Goal: Task Accomplishment & Management: Use online tool/utility

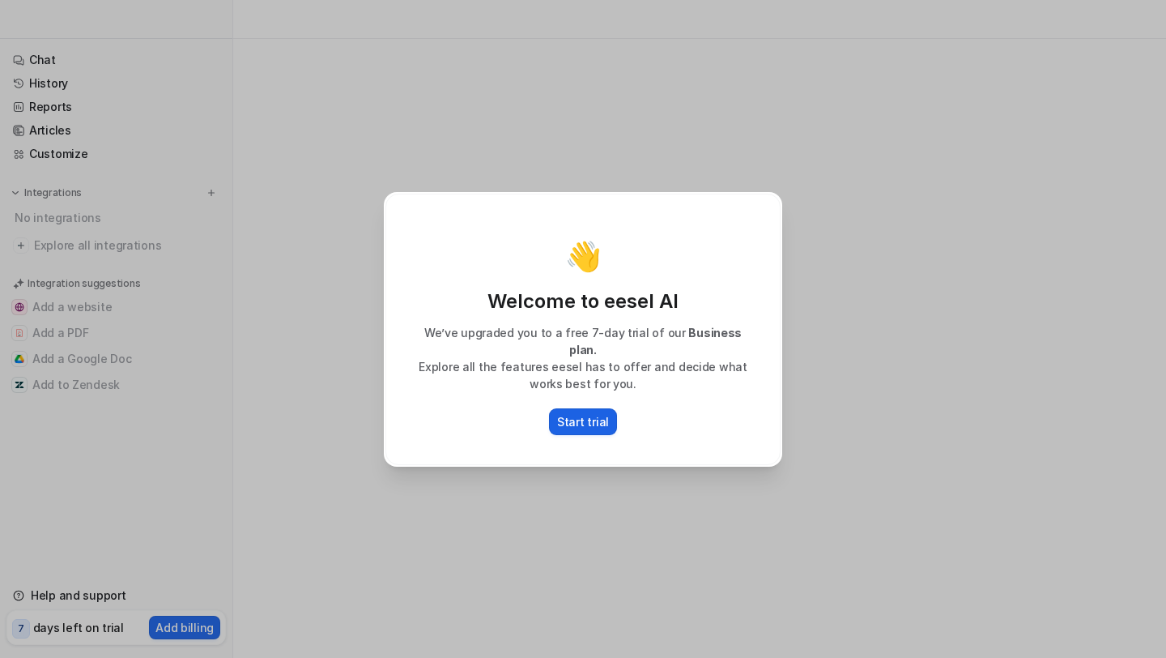
click at [577, 413] on p "Start trial" at bounding box center [583, 421] width 52 height 17
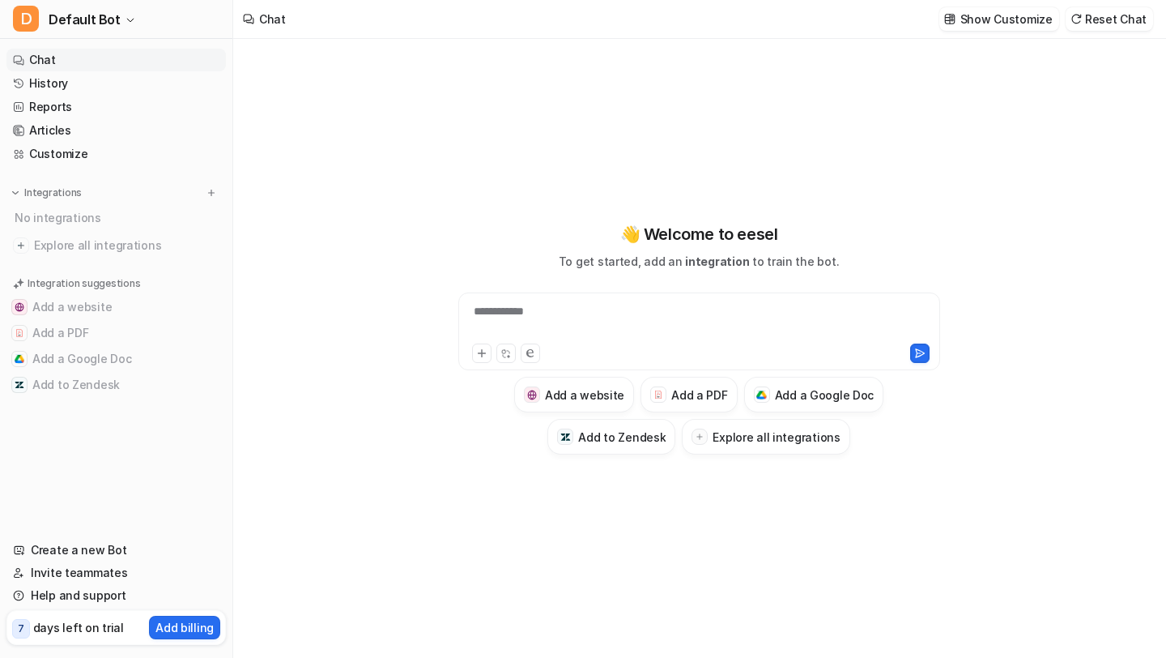
type textarea "**********"
click at [535, 304] on div "**********" at bounding box center [699, 321] width 474 height 37
click at [39, 56] on link "Chat" at bounding box center [115, 60] width 219 height 23
click at [117, 234] on span "Explore all integrations" at bounding box center [126, 245] width 185 height 26
click at [88, 248] on span "Explore all integrations" at bounding box center [126, 245] width 185 height 26
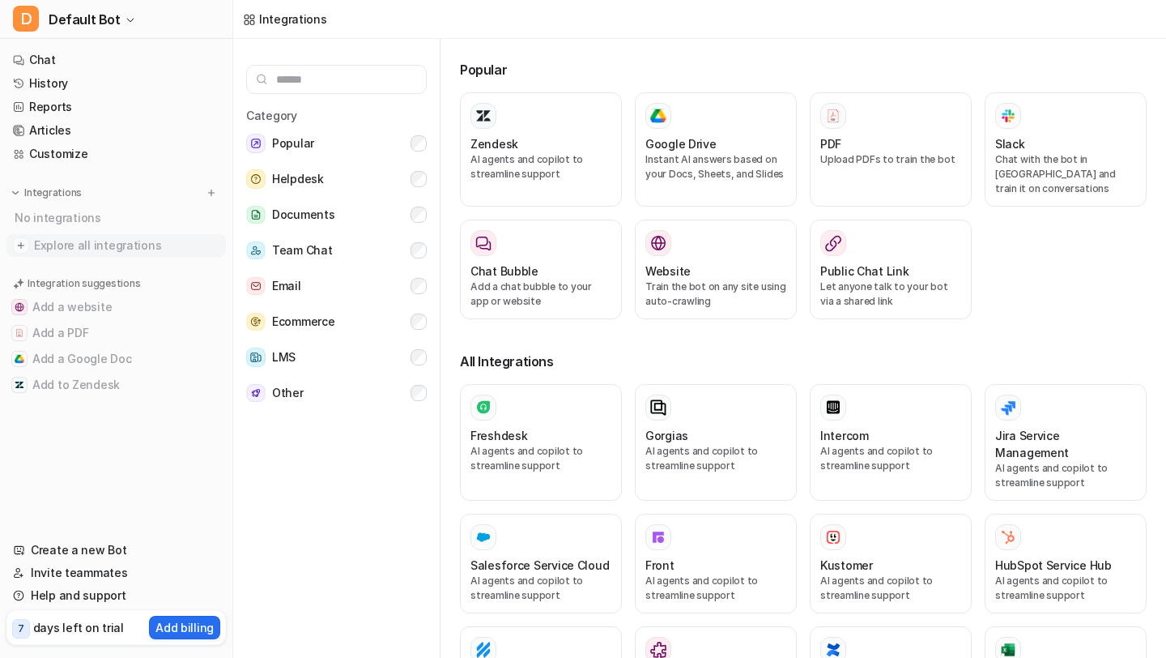
click at [39, 243] on span "Explore all integrations" at bounding box center [126, 245] width 185 height 26
click at [526, 444] on p "AI agents and copilot to streamline support" at bounding box center [541, 458] width 141 height 29
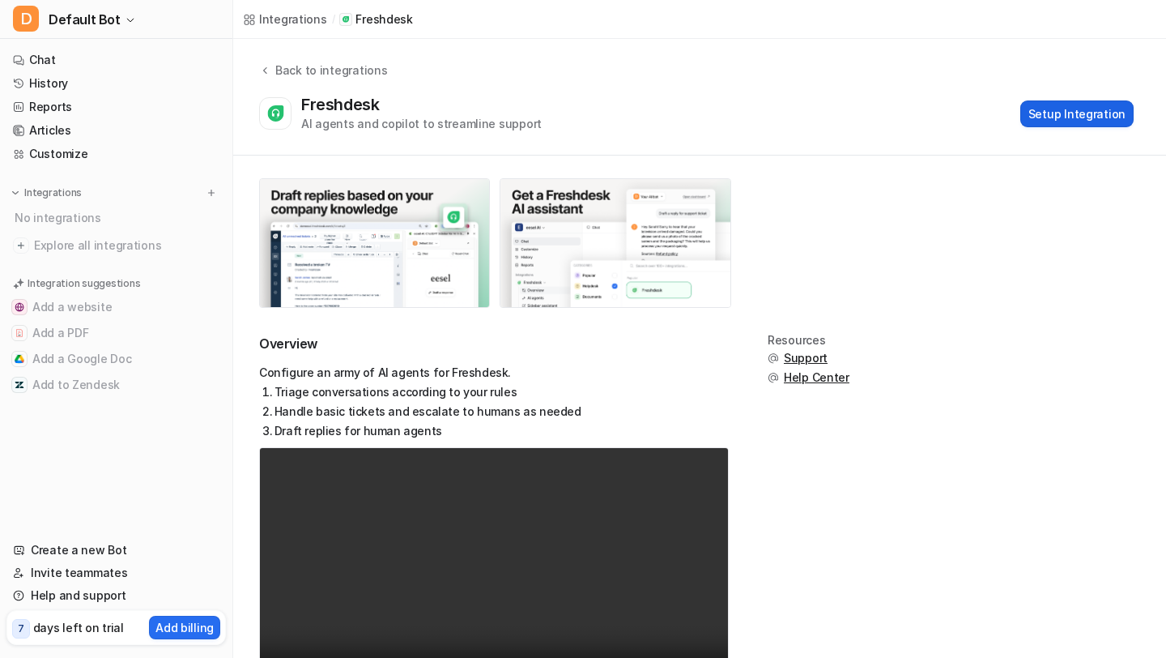
click at [1080, 114] on button "Setup Integration" at bounding box center [1076, 113] width 113 height 27
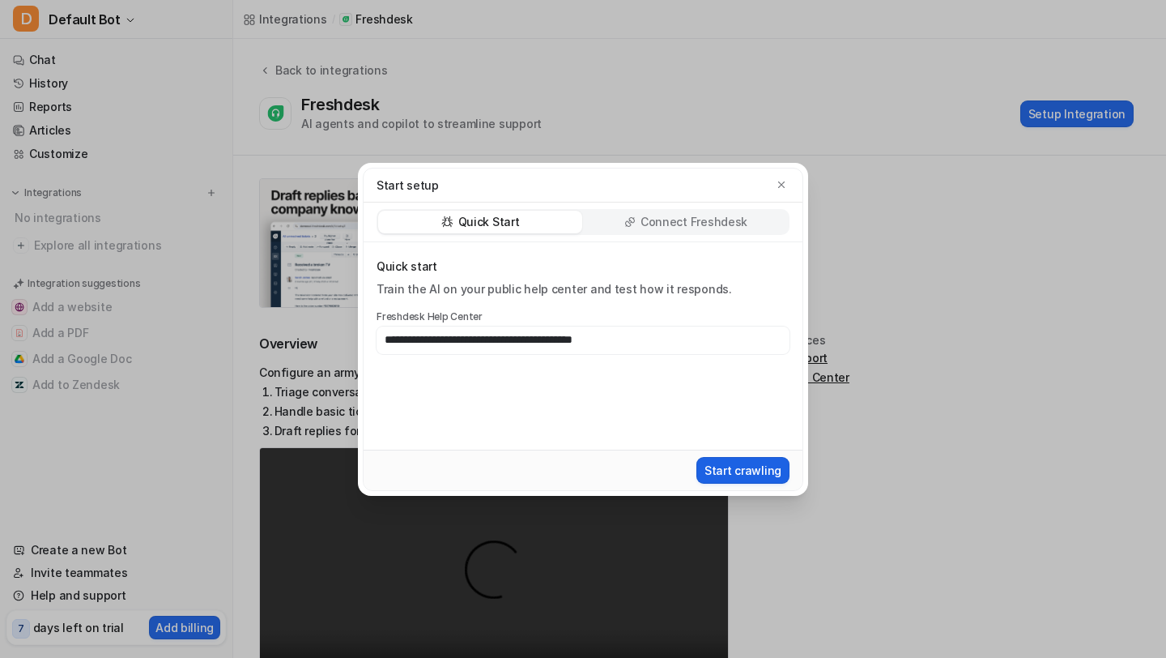
type input "**********"
click at [729, 468] on button "Start crawling" at bounding box center [742, 470] width 93 height 27
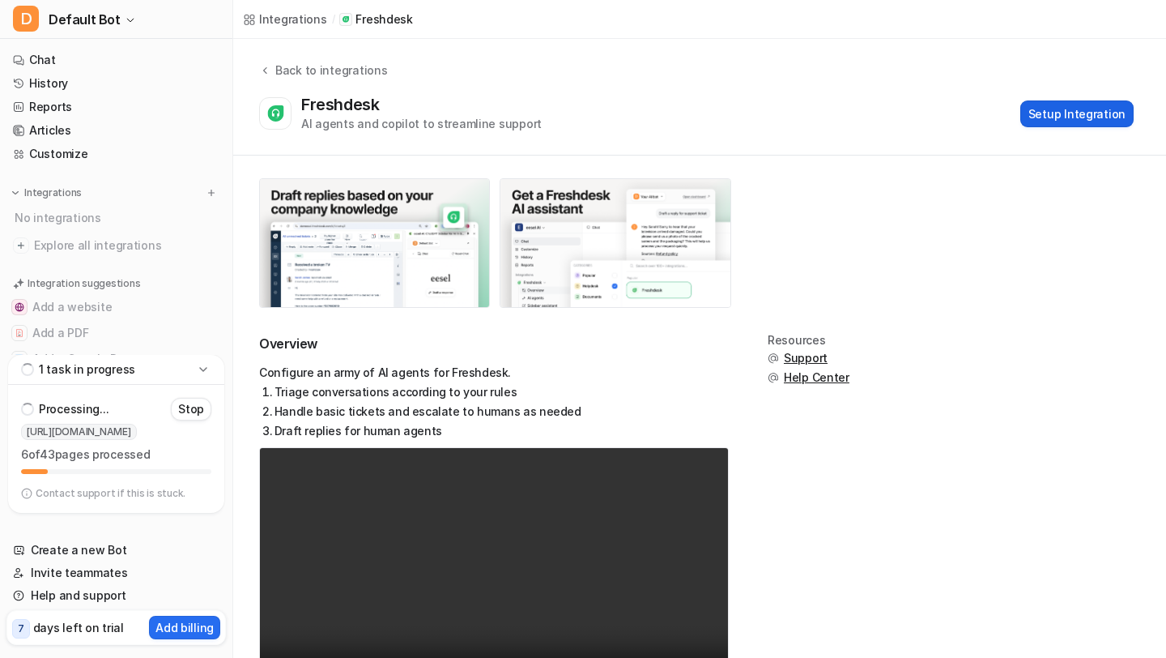
click at [1053, 113] on button "Setup Integration" at bounding box center [1076, 113] width 113 height 27
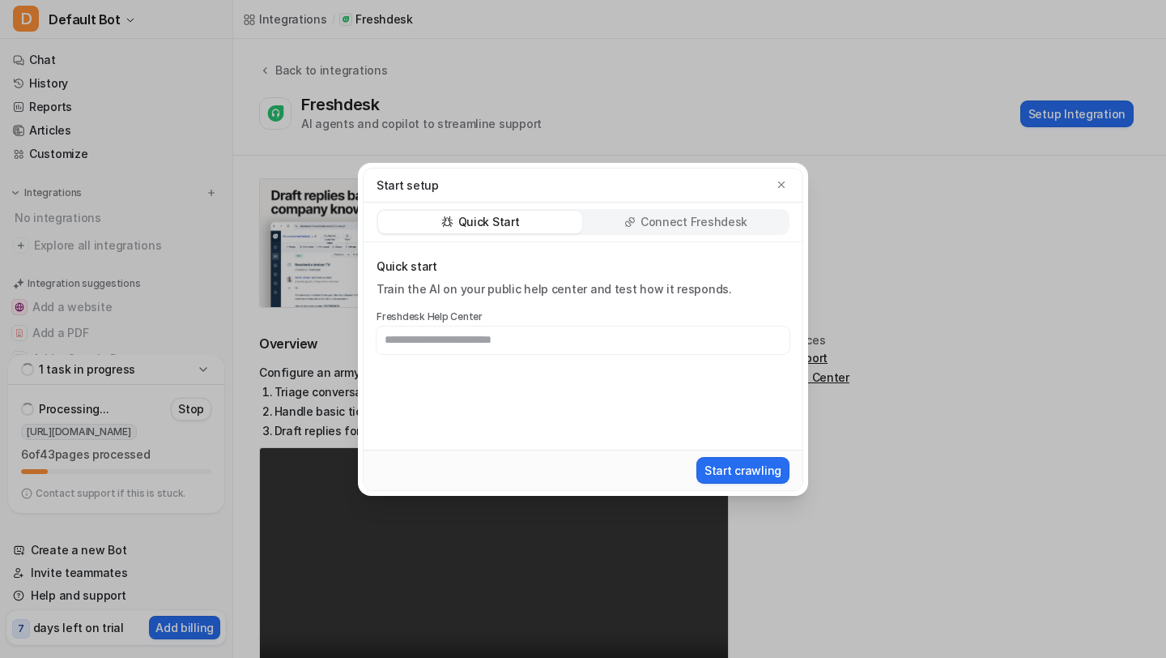
click at [668, 219] on p "Connect Freshdesk" at bounding box center [694, 222] width 107 height 16
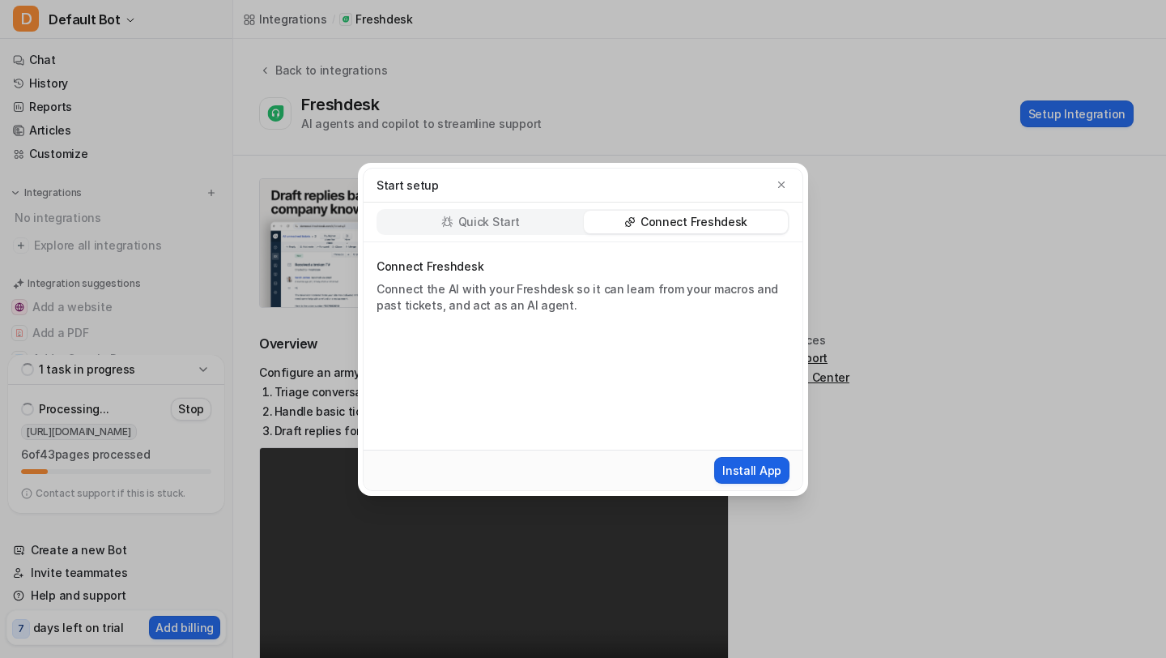
click at [760, 462] on button "Install App" at bounding box center [751, 470] width 75 height 27
click at [479, 225] on p "Quick Start" at bounding box center [489, 222] width 62 height 16
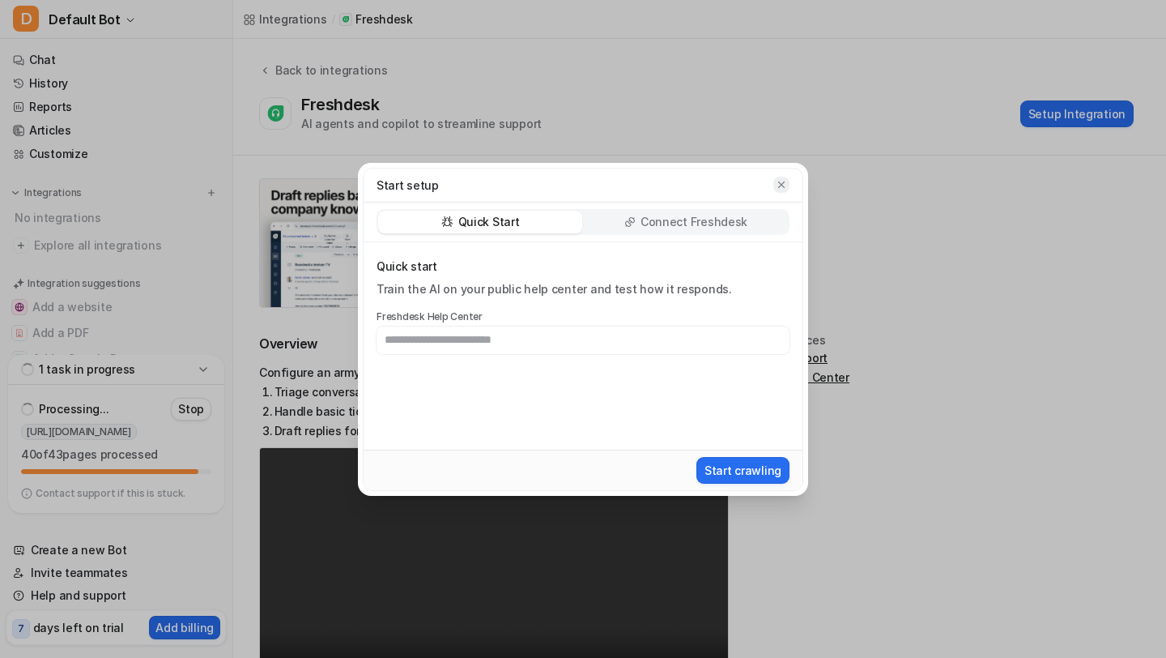
click at [786, 183] on icon "button" at bounding box center [781, 184] width 11 height 11
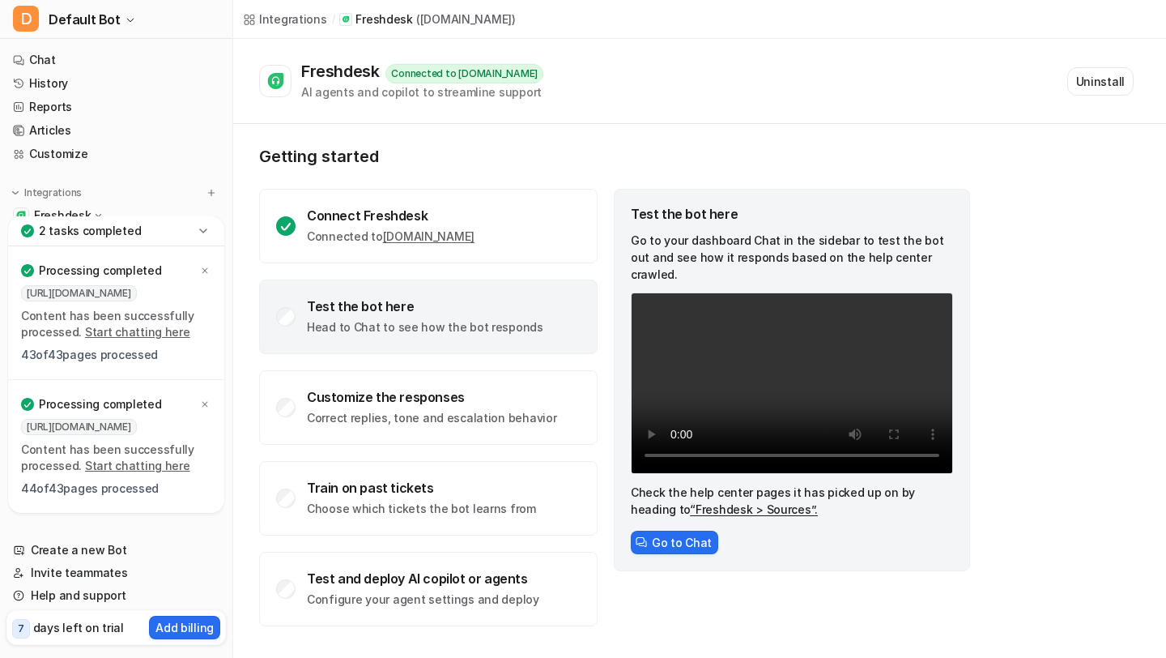
click at [281, 339] on div "Test the bot here Head to Chat to see how the bot responds" at bounding box center [428, 316] width 339 height 75
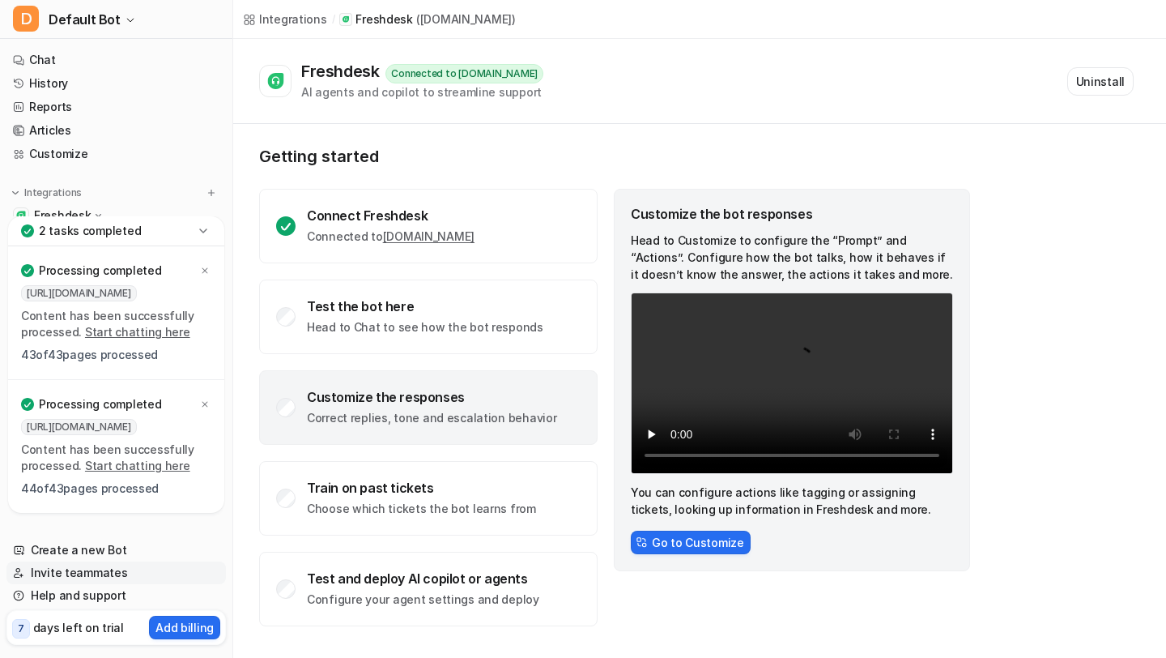
scroll to position [4, 0]
click at [98, 230] on p "2 tasks completed" at bounding box center [90, 231] width 102 height 16
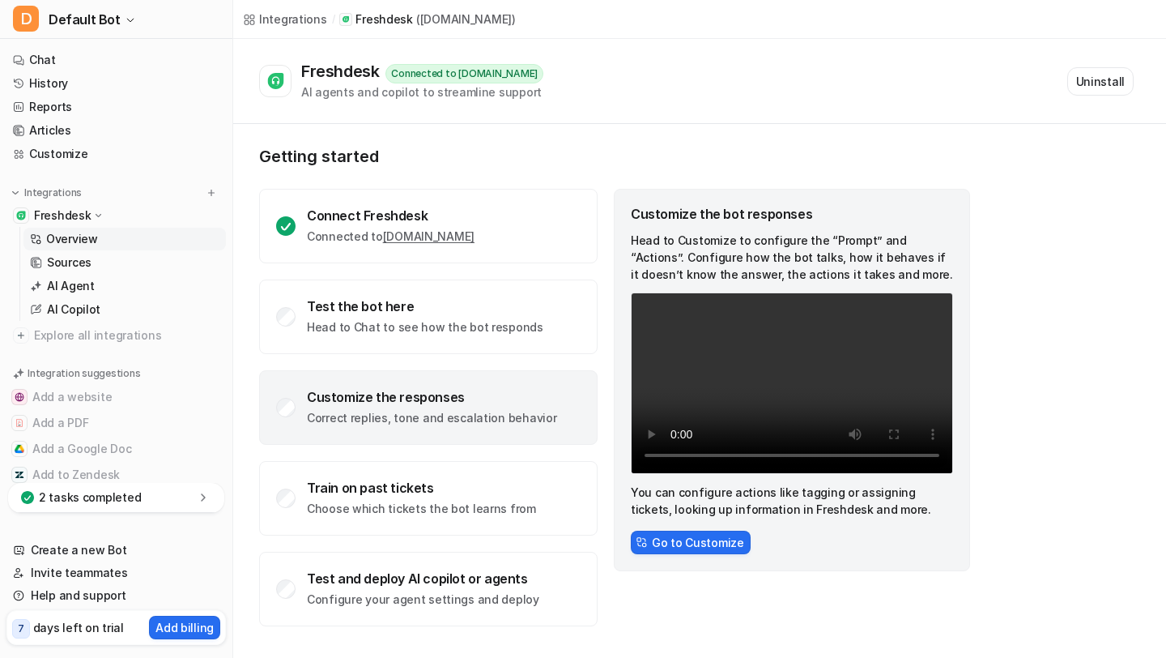
click at [76, 247] on link "Overview" at bounding box center [124, 239] width 202 height 23
click at [101, 241] on link "Overview" at bounding box center [124, 239] width 202 height 23
click at [96, 267] on link "Sources" at bounding box center [124, 262] width 202 height 23
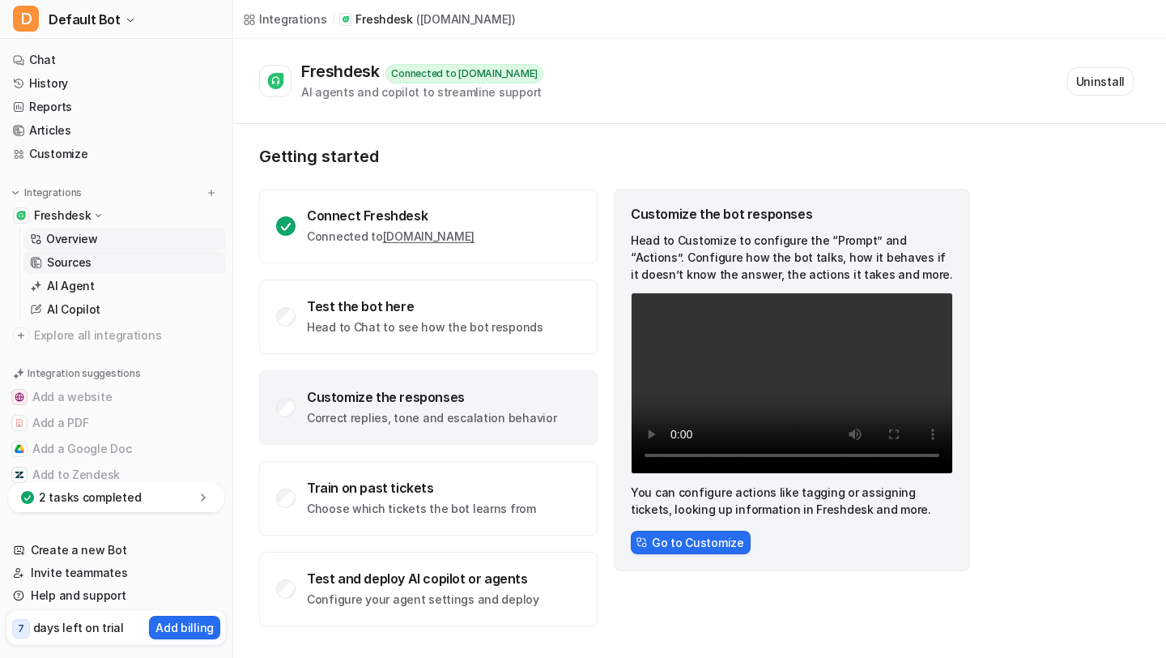
click at [96, 267] on link "Sources" at bounding box center [124, 262] width 202 height 23
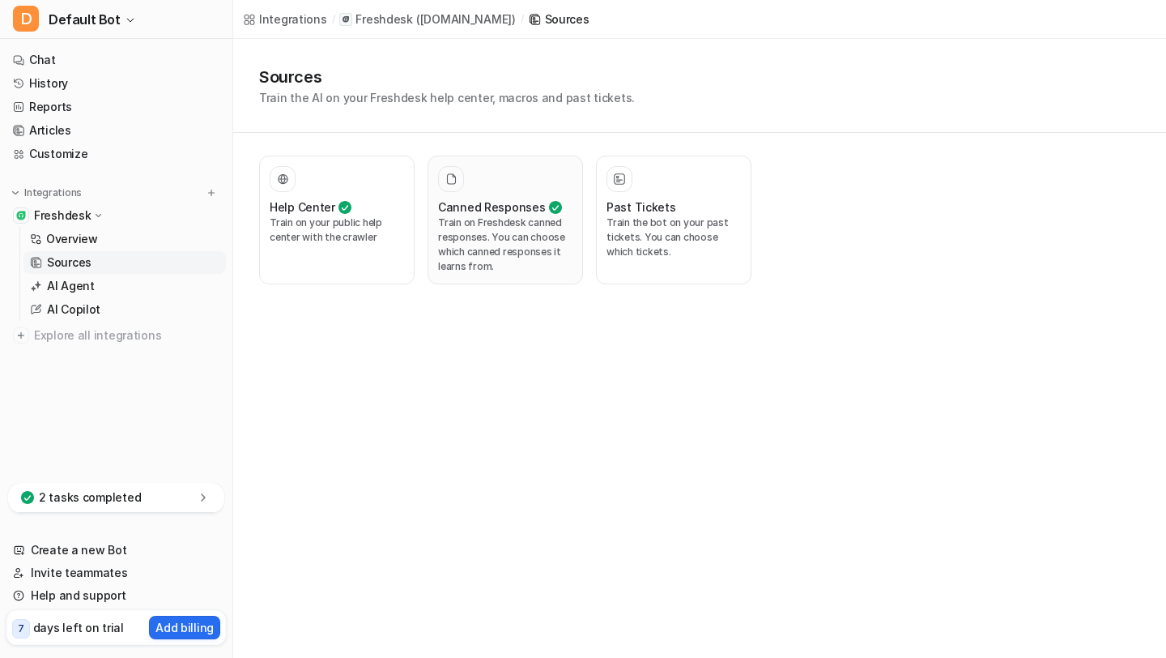
click at [499, 237] on p "Train on Freshdesk canned responses. You can choose which canned responses it l…" at bounding box center [505, 244] width 134 height 58
click at [650, 215] on p "Train the bot on your past tickets. You can choose which tickets." at bounding box center [674, 237] width 134 height 44
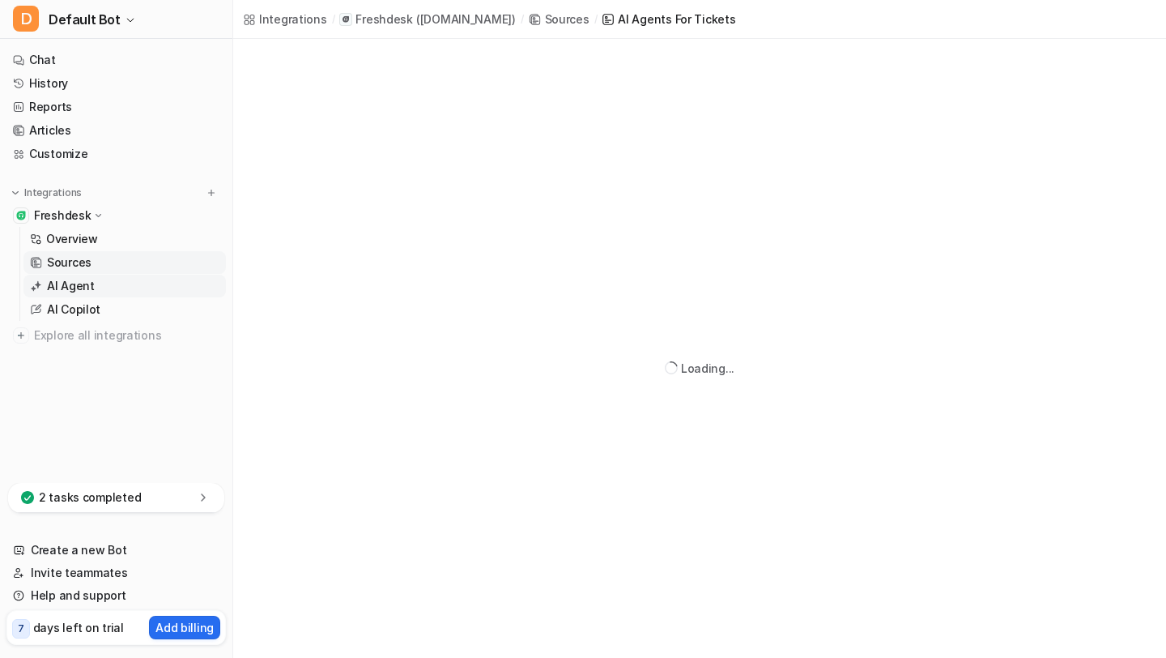
click at [76, 286] on p "AI Agent" at bounding box center [71, 286] width 48 height 16
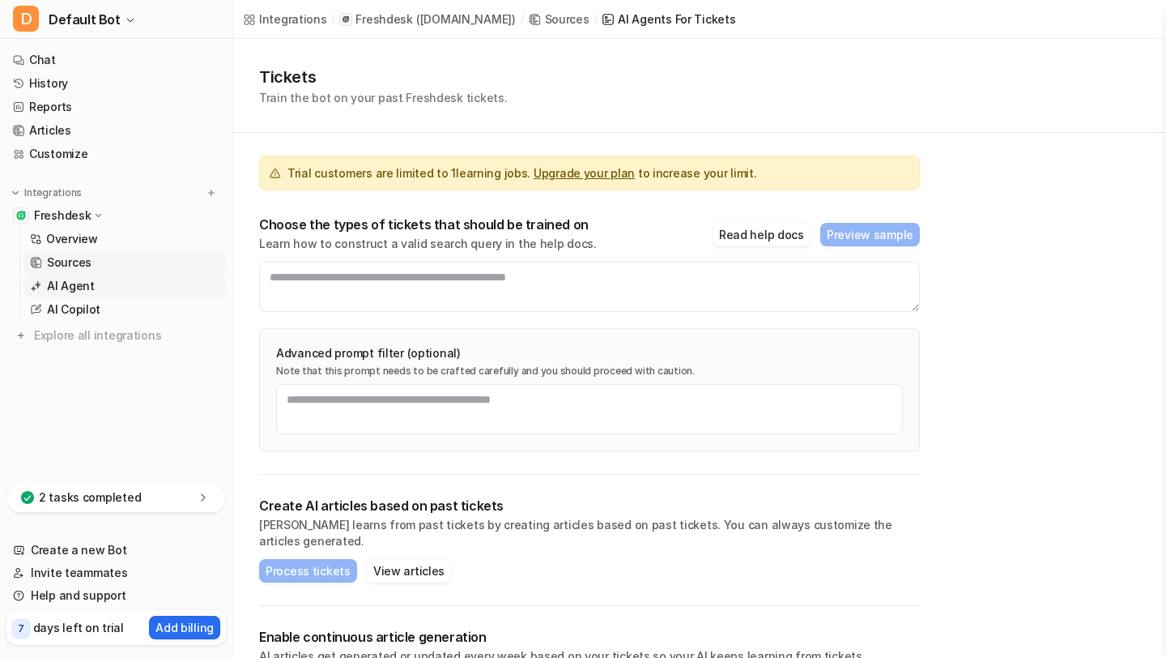
click at [76, 286] on p "AI Agent" at bounding box center [71, 286] width 48 height 16
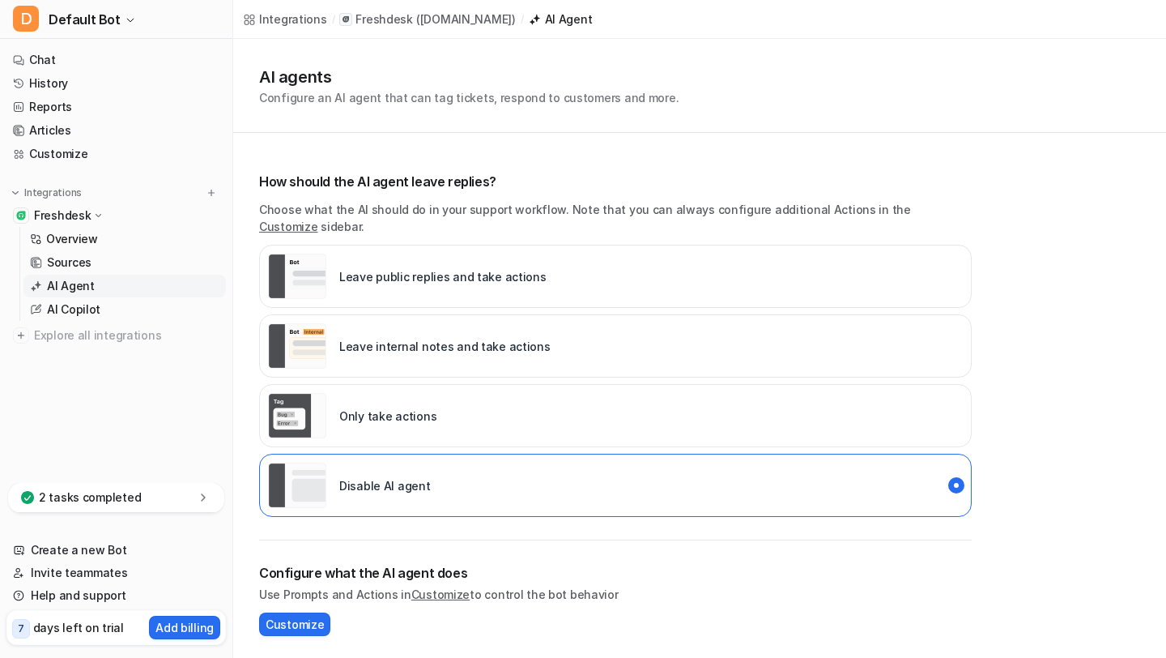
click at [317, 258] on img "live::external_reply" at bounding box center [297, 275] width 58 height 45
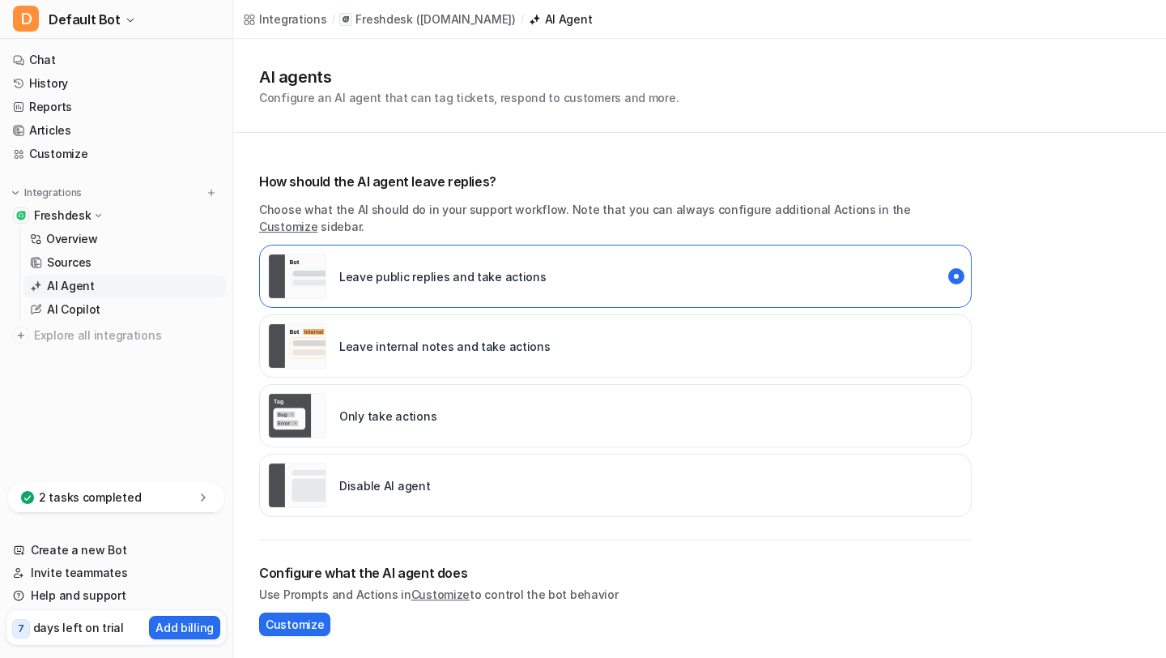
scroll to position [286, 0]
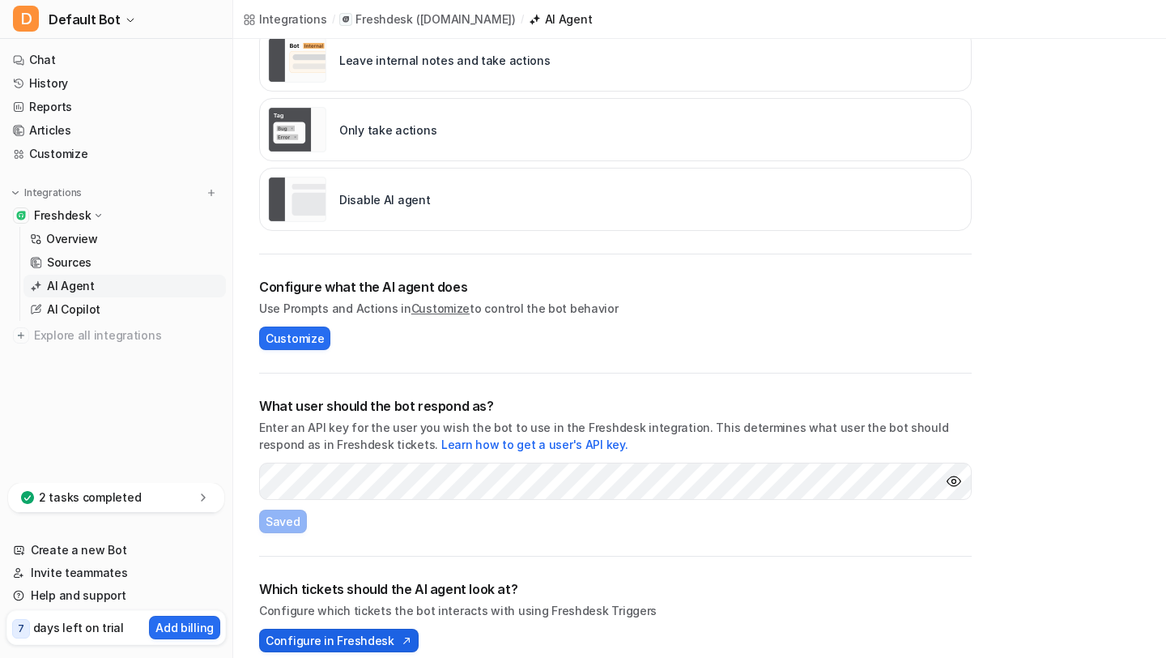
click at [356, 632] on span "Configure in Freshdesk" at bounding box center [330, 640] width 129 height 17
click at [298, 330] on span "Customize" at bounding box center [295, 338] width 58 height 17
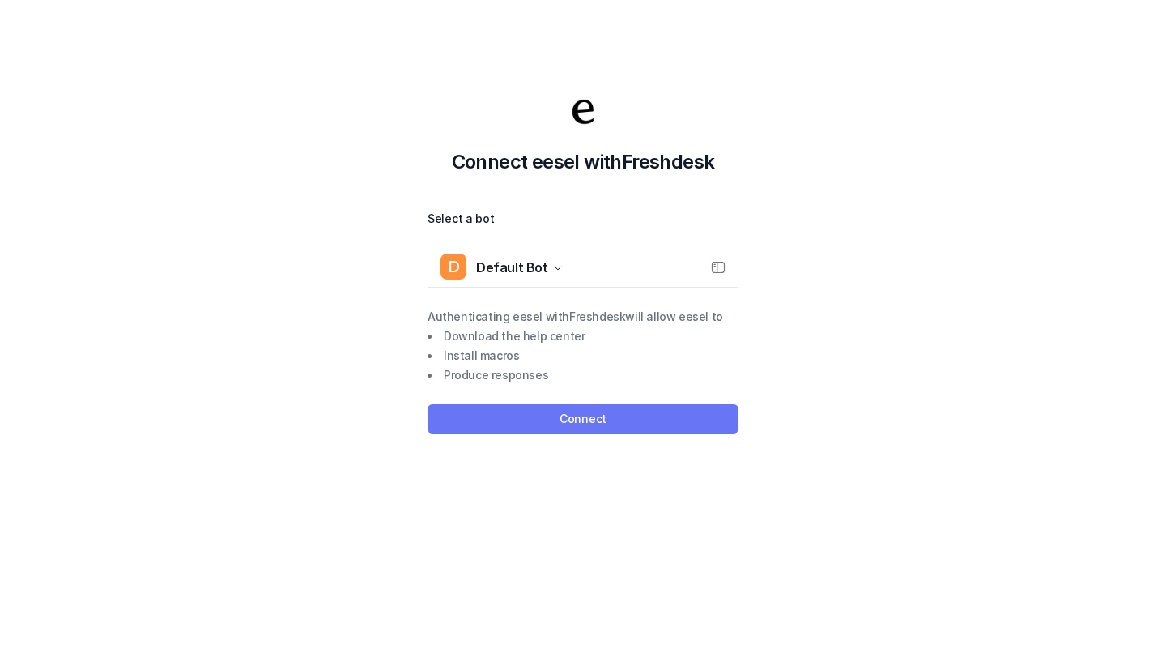
click at [586, 407] on button "Connect" at bounding box center [583, 418] width 311 height 29
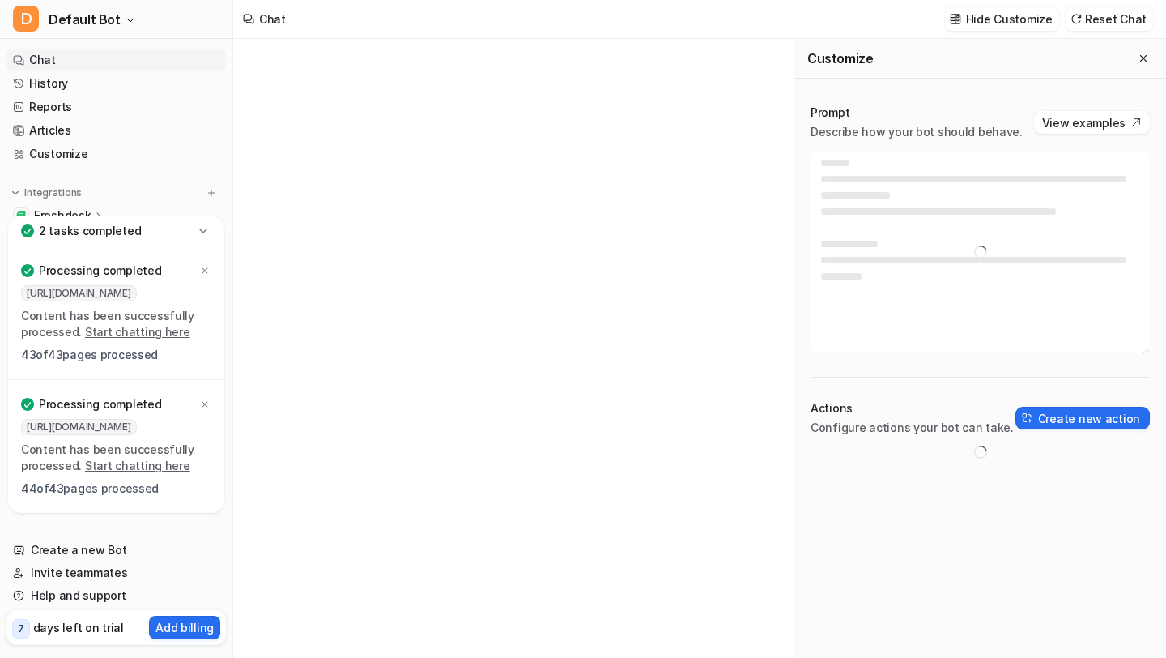
type textarea "**********"
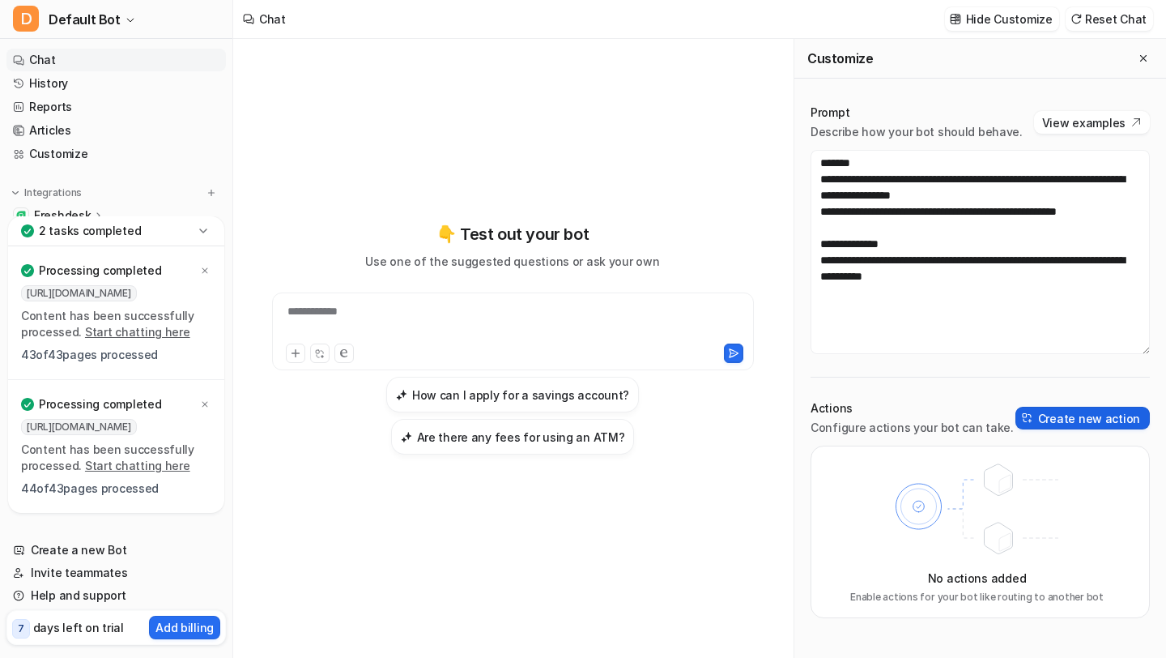
click at [1080, 418] on button "Create new action" at bounding box center [1083, 418] width 134 height 23
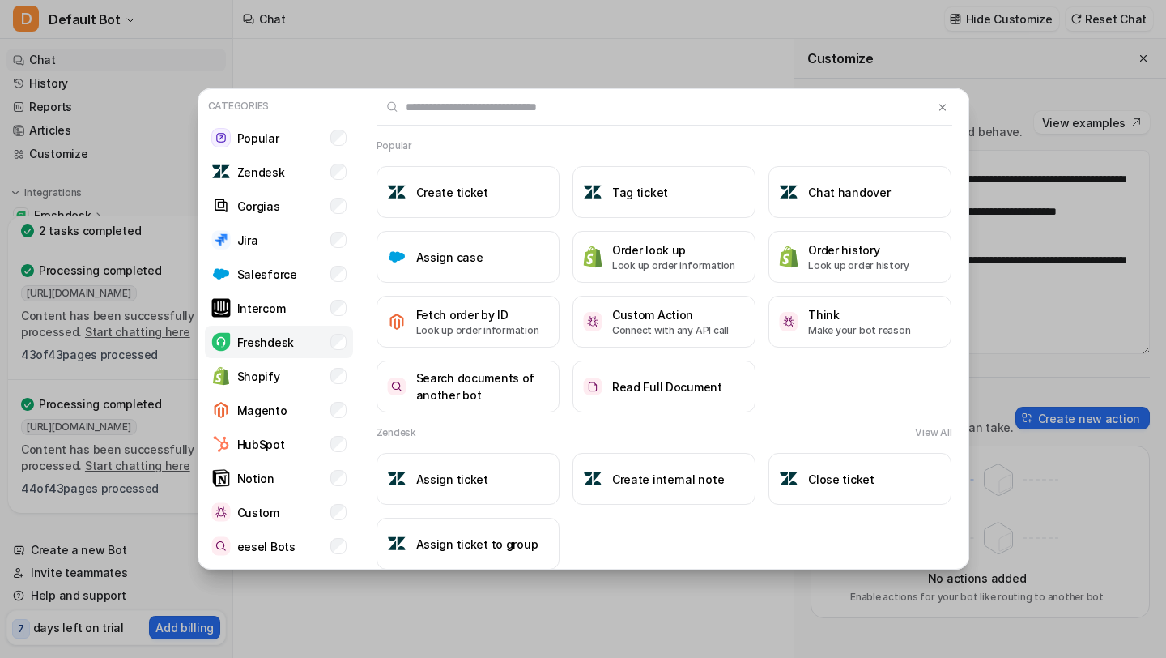
click at [268, 345] on p "Freshdesk" at bounding box center [265, 342] width 57 height 17
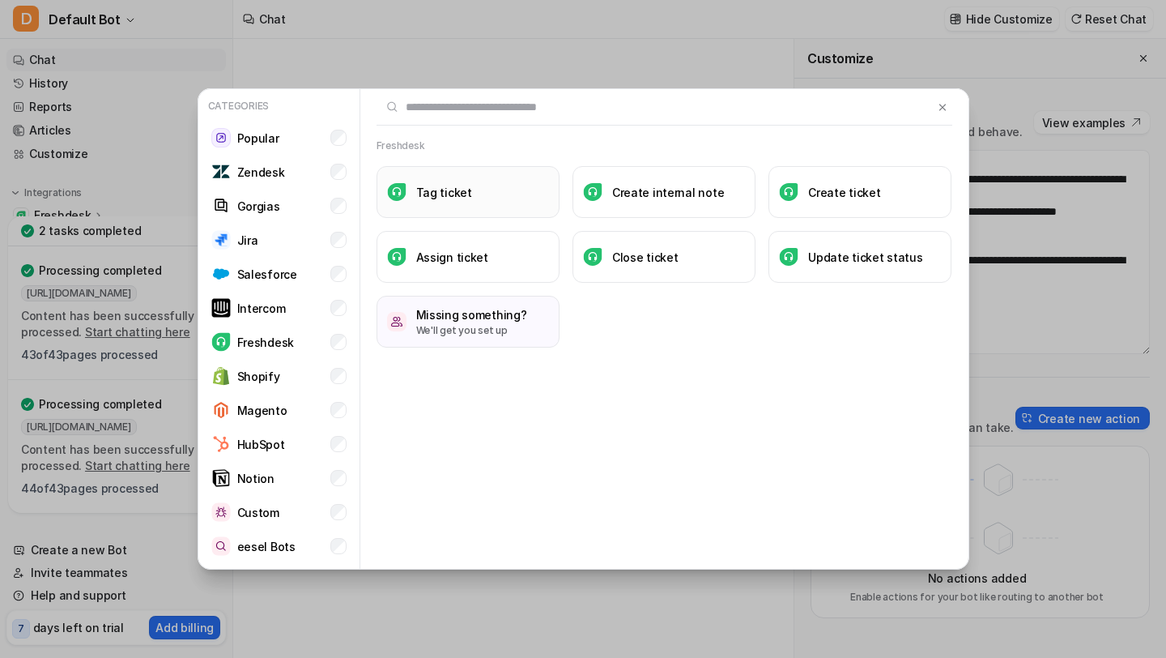
click at [451, 187] on h3 "Tag ticket" at bounding box center [444, 192] width 56 height 17
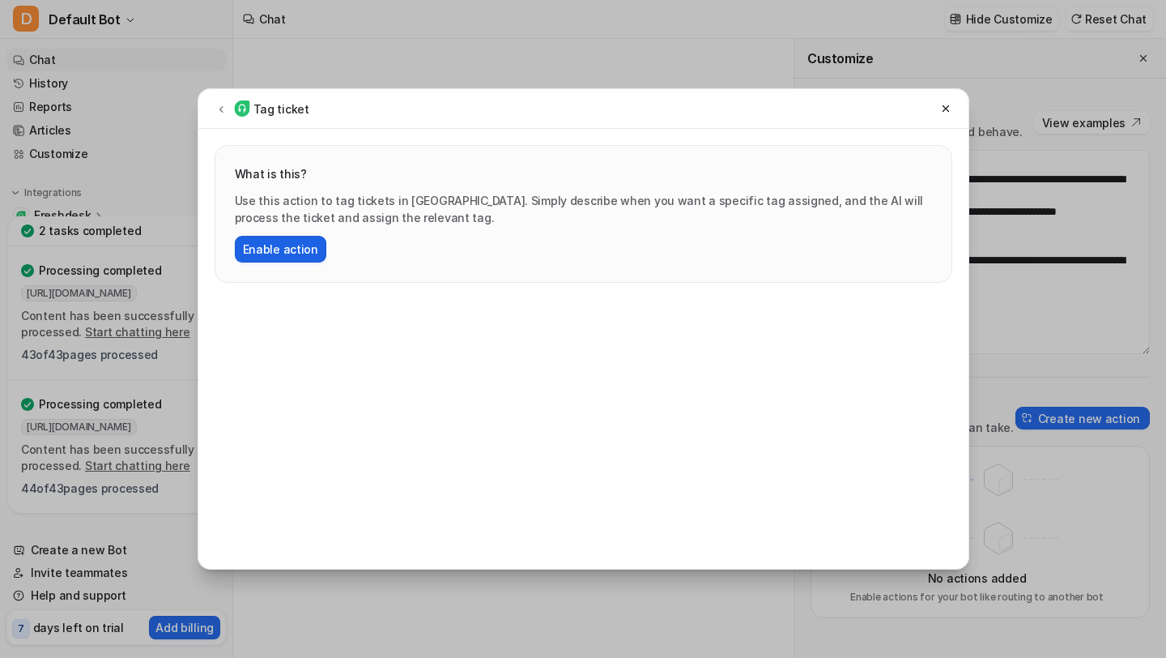
click at [302, 251] on button "Enable action" at bounding box center [281, 249] width 92 height 27
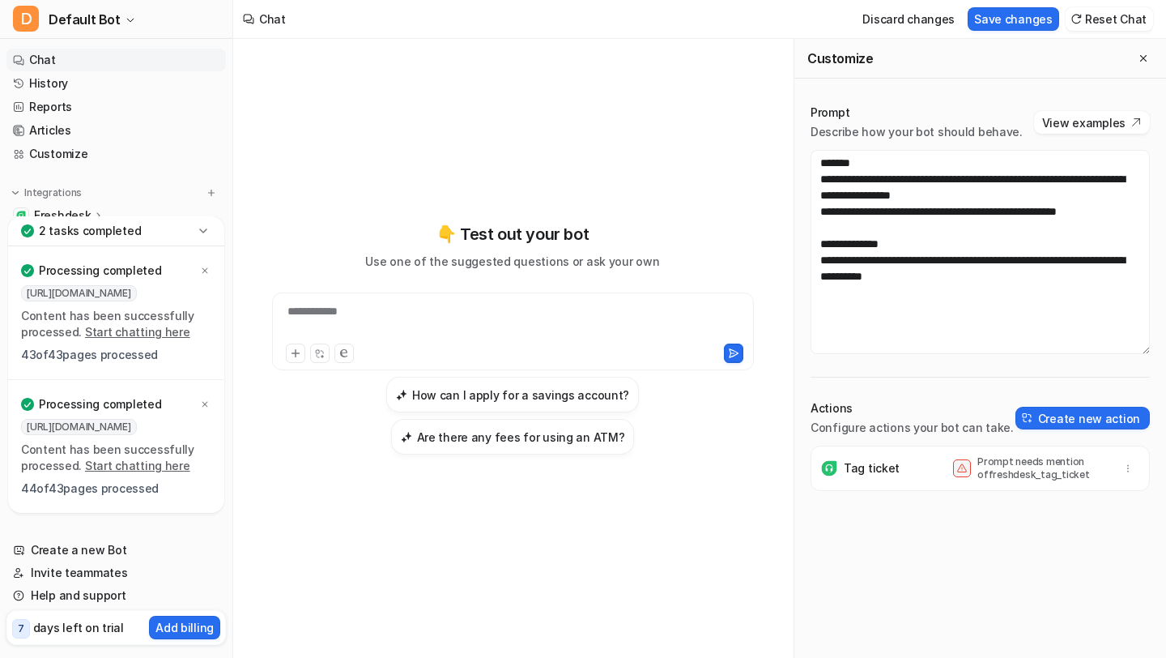
click at [1018, 468] on p "Prompt needs mention of freshdesk_tag_ticket" at bounding box center [1043, 468] width 130 height 26
click at [960, 466] on icon at bounding box center [962, 468] width 10 height 10
click at [1077, 420] on button "Create new action" at bounding box center [1083, 418] width 134 height 23
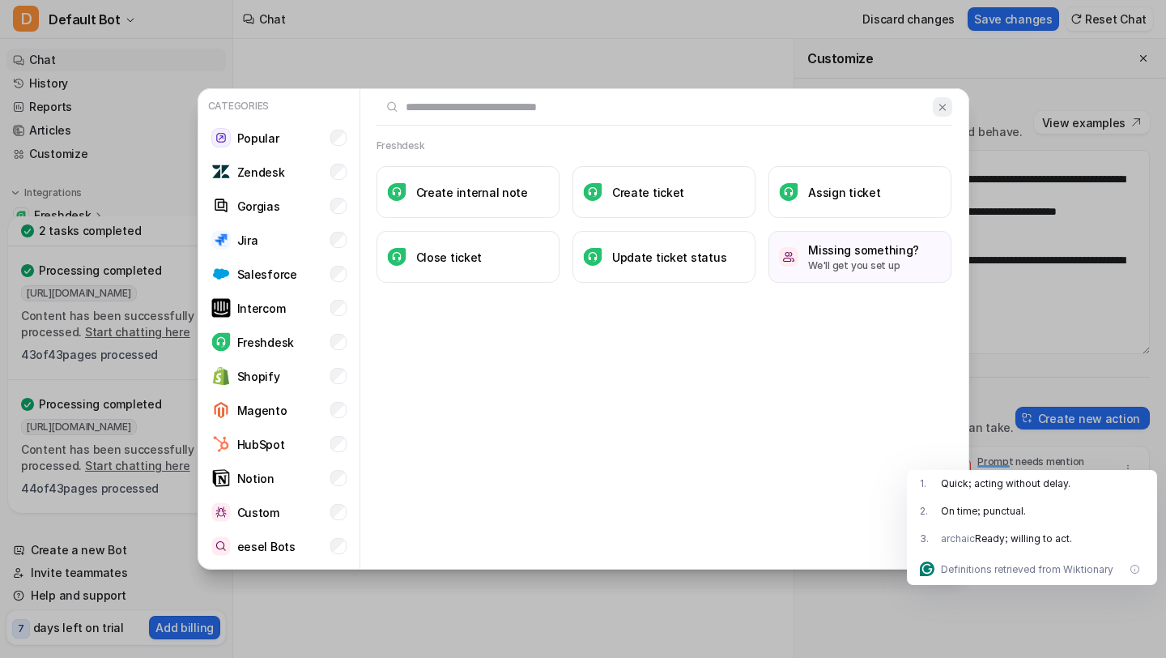
click at [935, 109] on button at bounding box center [942, 106] width 19 height 19
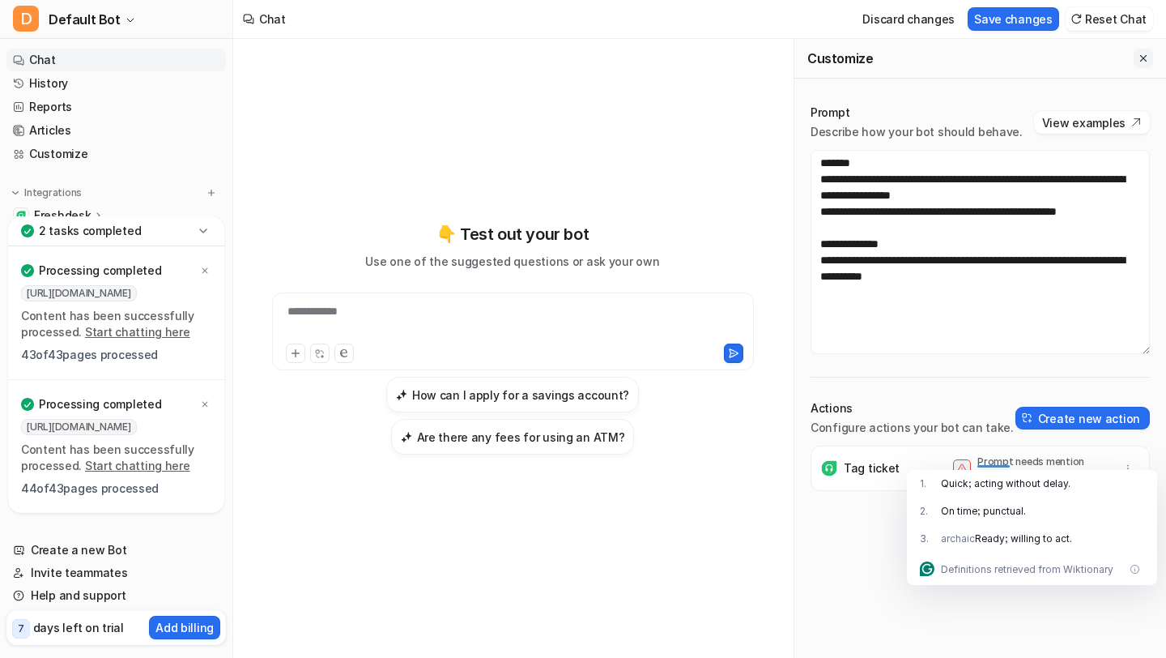
click at [1151, 51] on button "Close flyout" at bounding box center [1143, 58] width 19 height 19
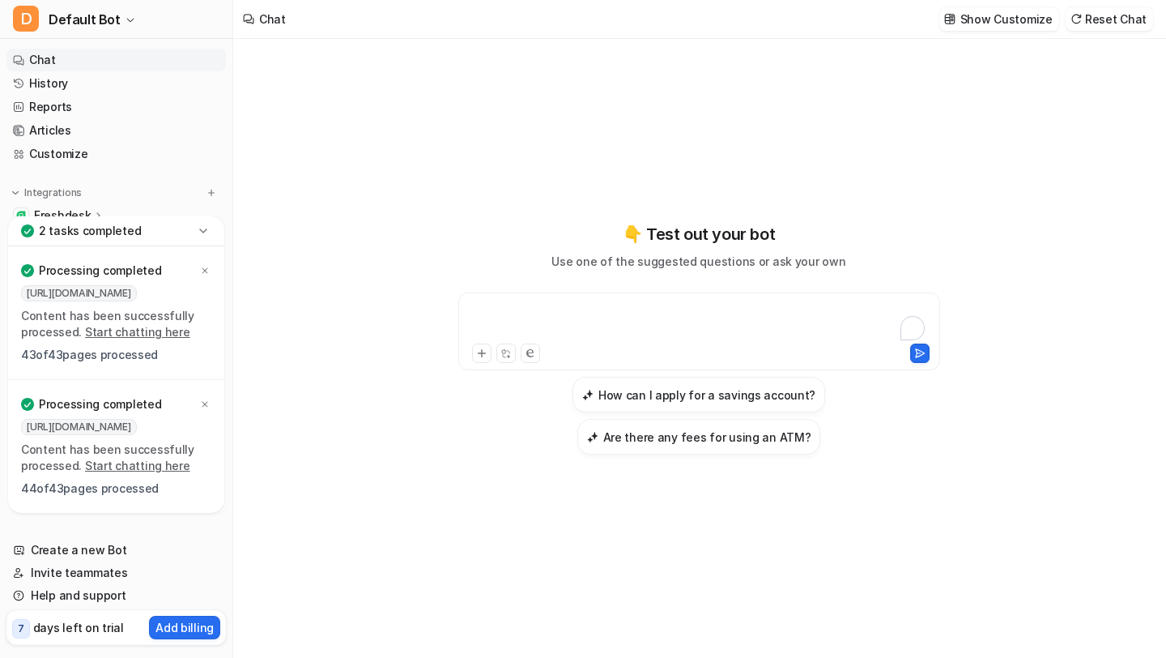
click at [553, 332] on div "To enrich screen reader interactions, please activate Accessibility in Grammarl…" at bounding box center [699, 321] width 474 height 37
